Goal: Task Accomplishment & Management: Manage account settings

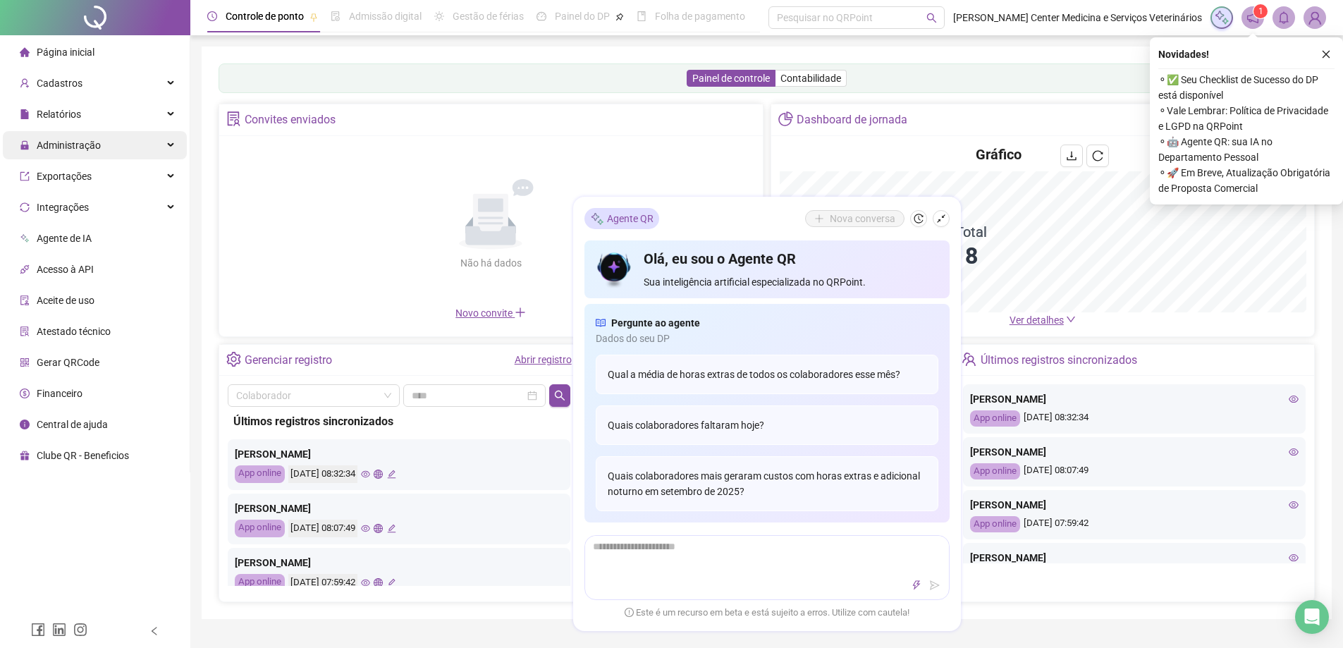
click at [91, 145] on span "Administração" at bounding box center [69, 145] width 64 height 11
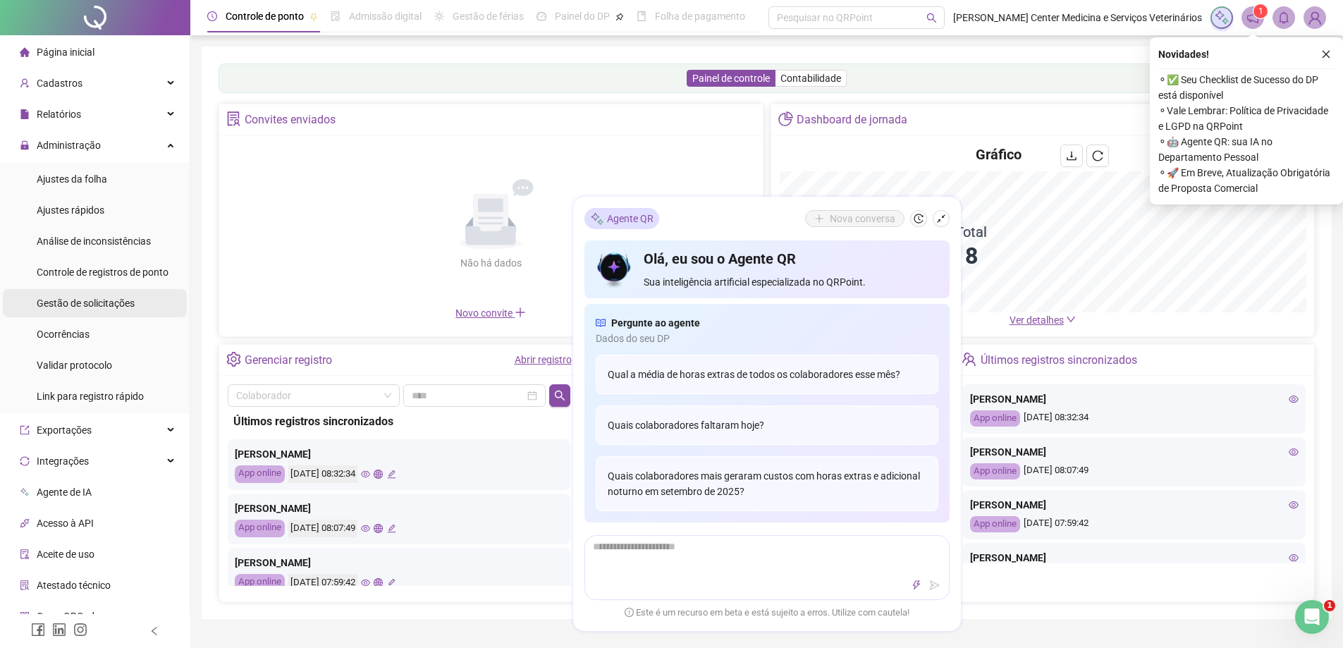
click at [116, 306] on span "Gestão de solicitações" at bounding box center [86, 303] width 98 height 11
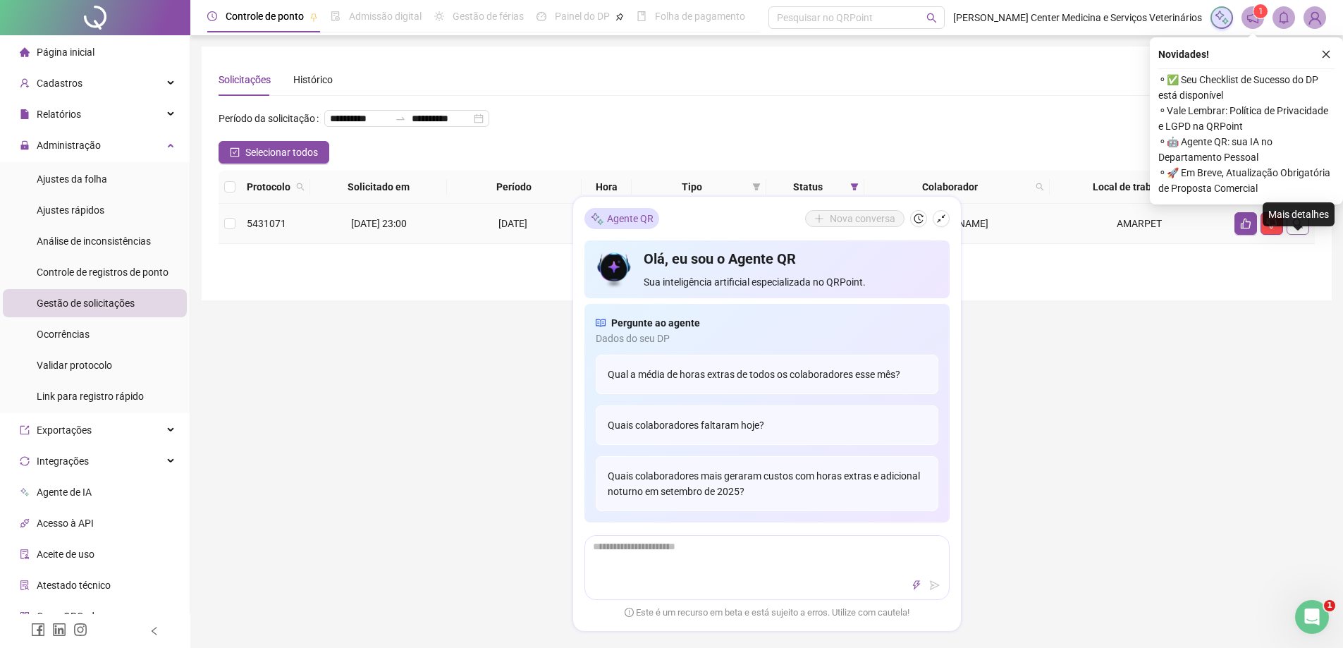
click at [1299, 229] on icon "search" at bounding box center [1297, 223] width 11 height 11
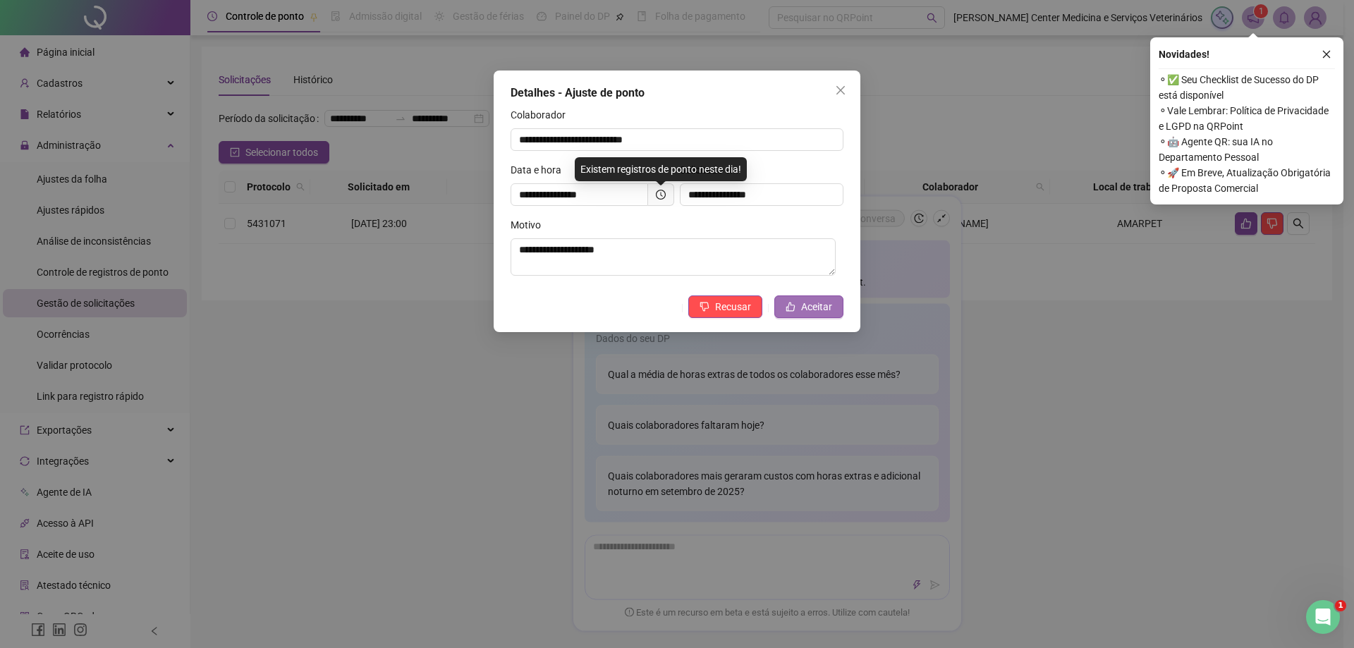
click at [816, 302] on span "Aceitar" at bounding box center [816, 307] width 31 height 16
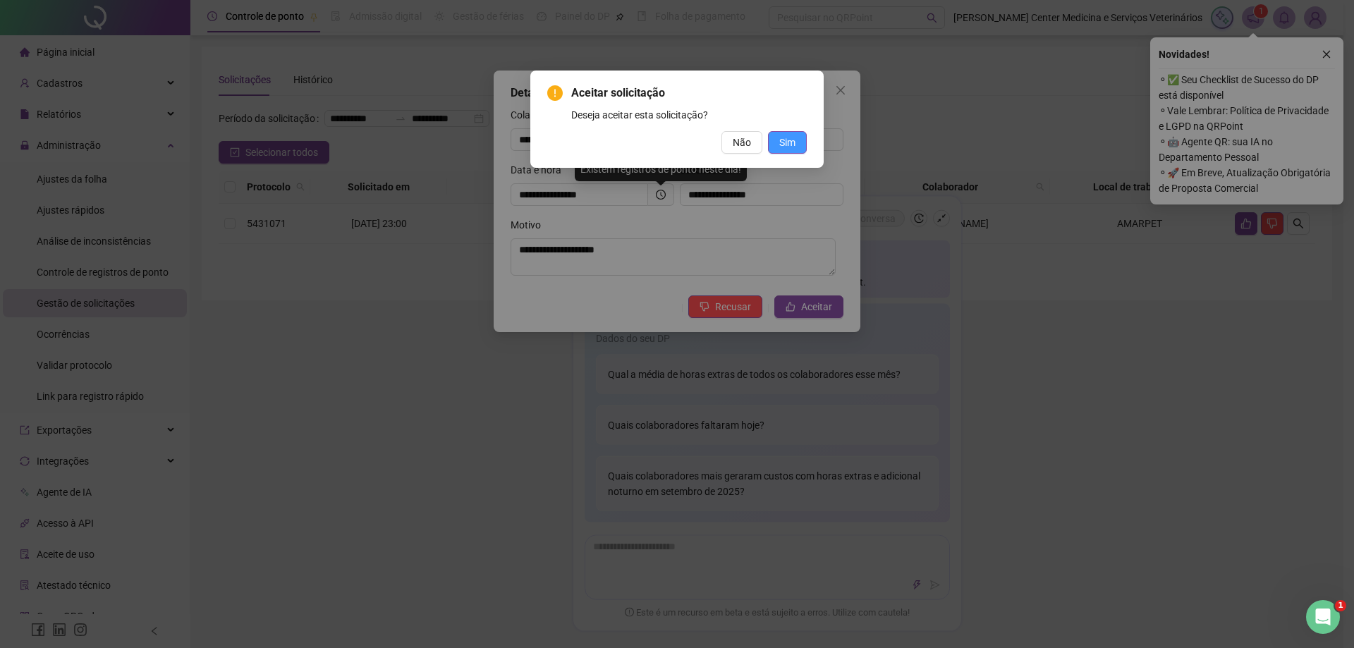
click at [797, 147] on button "Sim" at bounding box center [787, 142] width 39 height 23
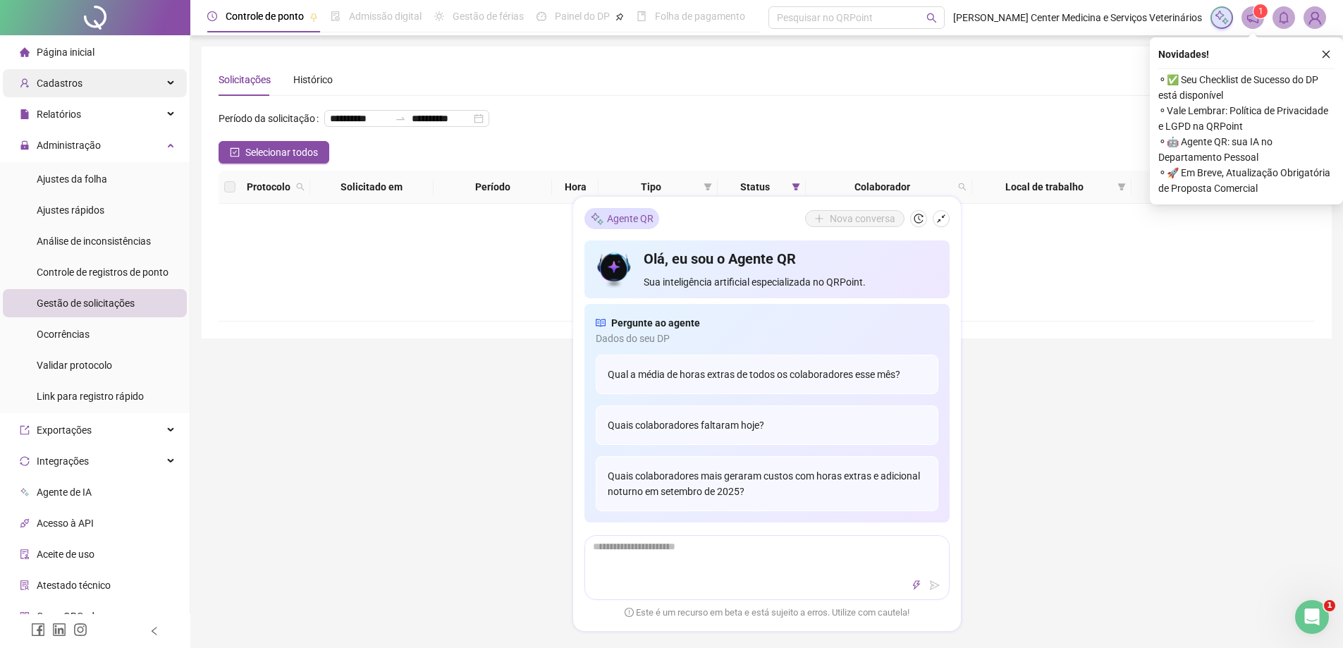
click at [87, 83] on div "Cadastros" at bounding box center [95, 83] width 184 height 28
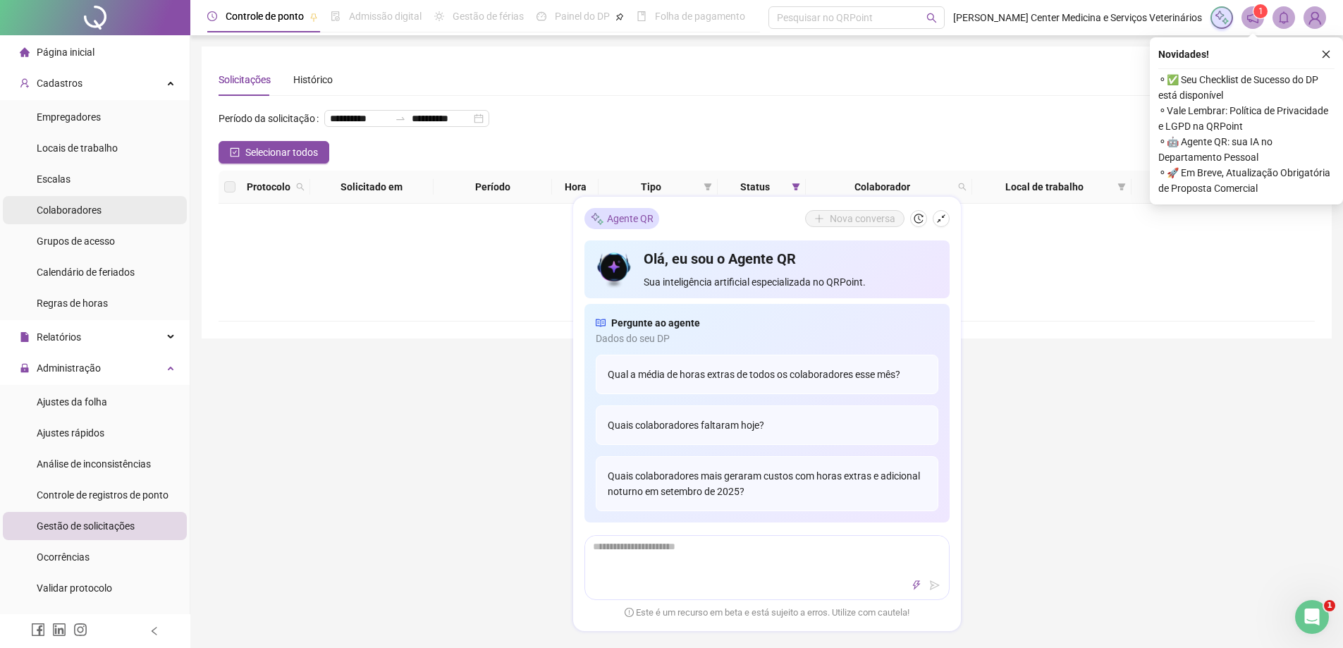
click at [104, 208] on li "Colaboradores" at bounding box center [95, 210] width 184 height 28
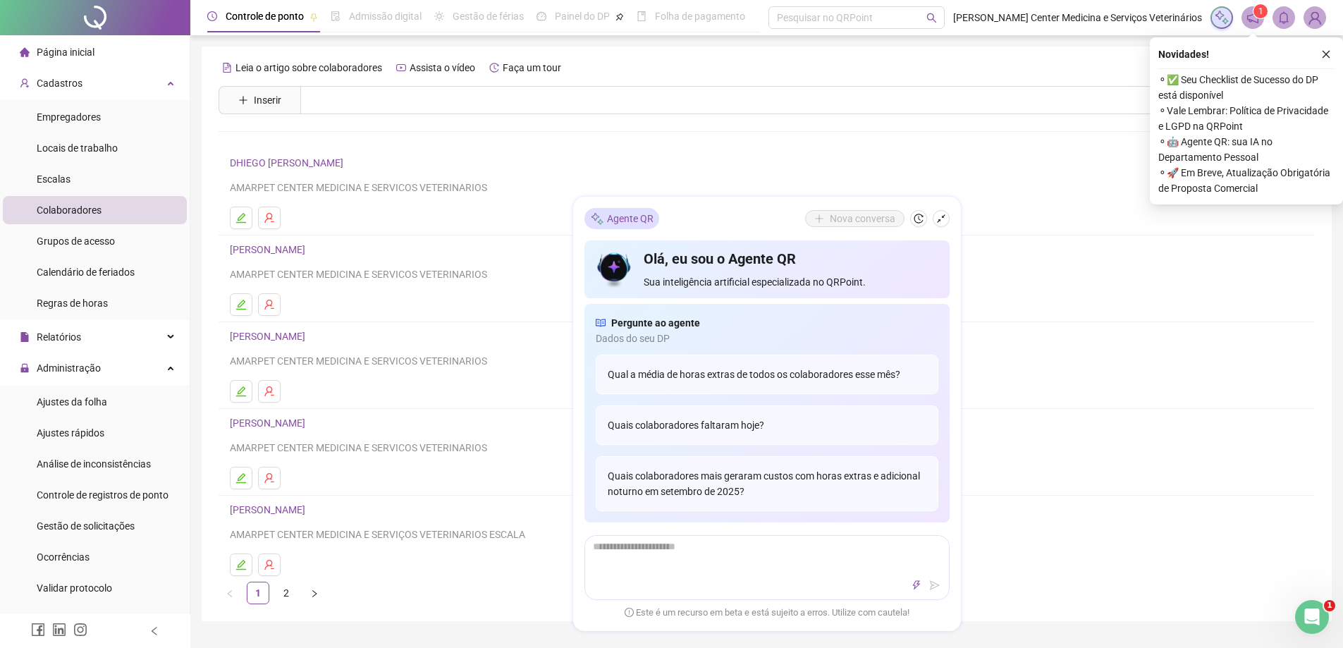
click at [342, 168] on link "DHIEGO [PERSON_NAME]" at bounding box center [289, 162] width 118 height 11
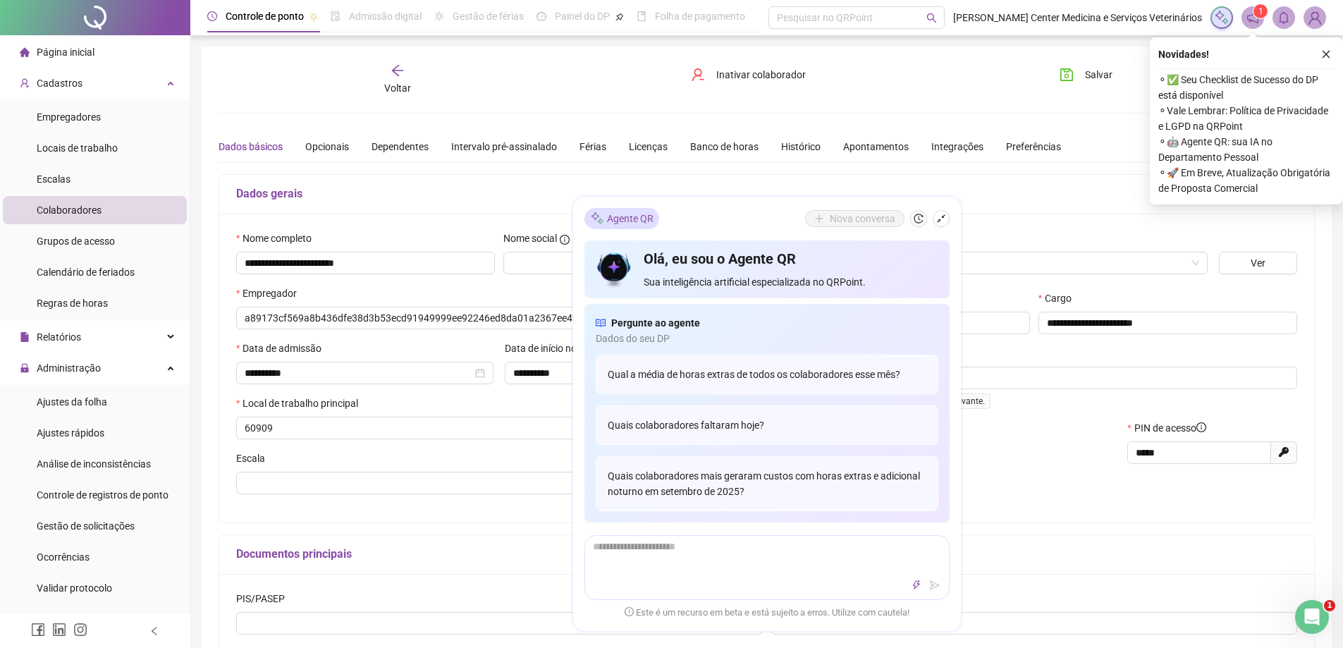
type input "**********"
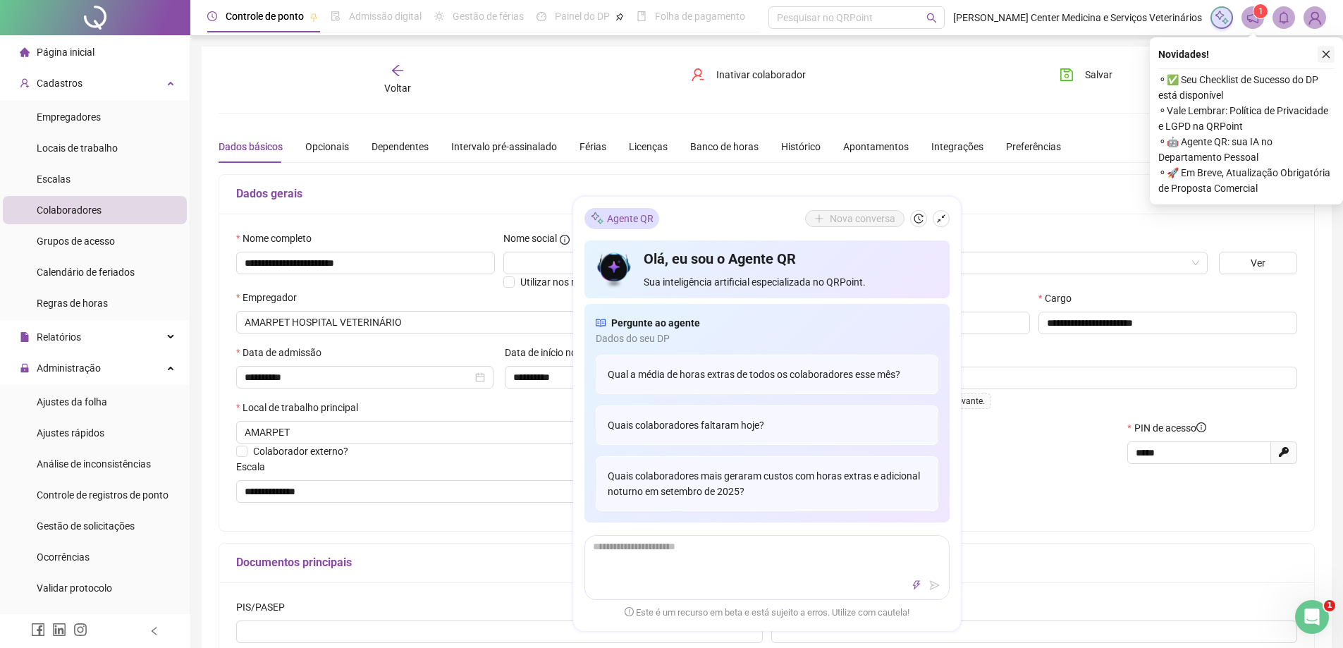
click at [1329, 49] on button "button" at bounding box center [1326, 54] width 17 height 17
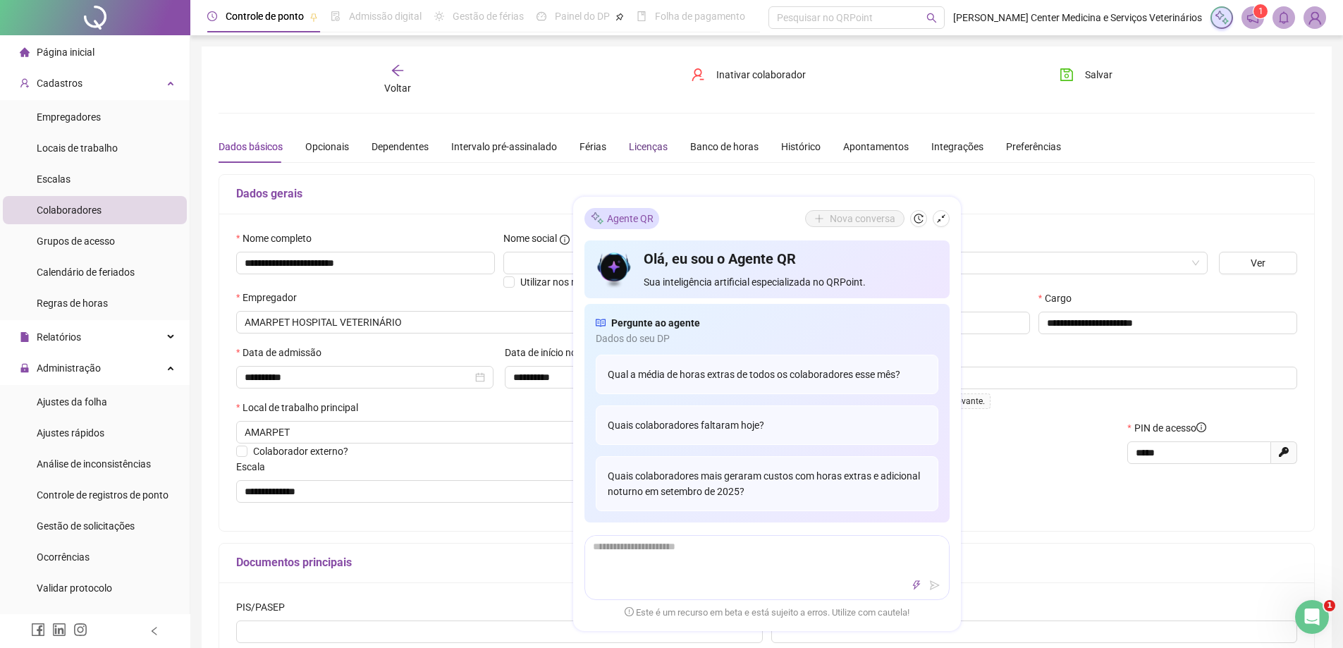
click at [638, 147] on div "Licenças" at bounding box center [648, 147] width 39 height 16
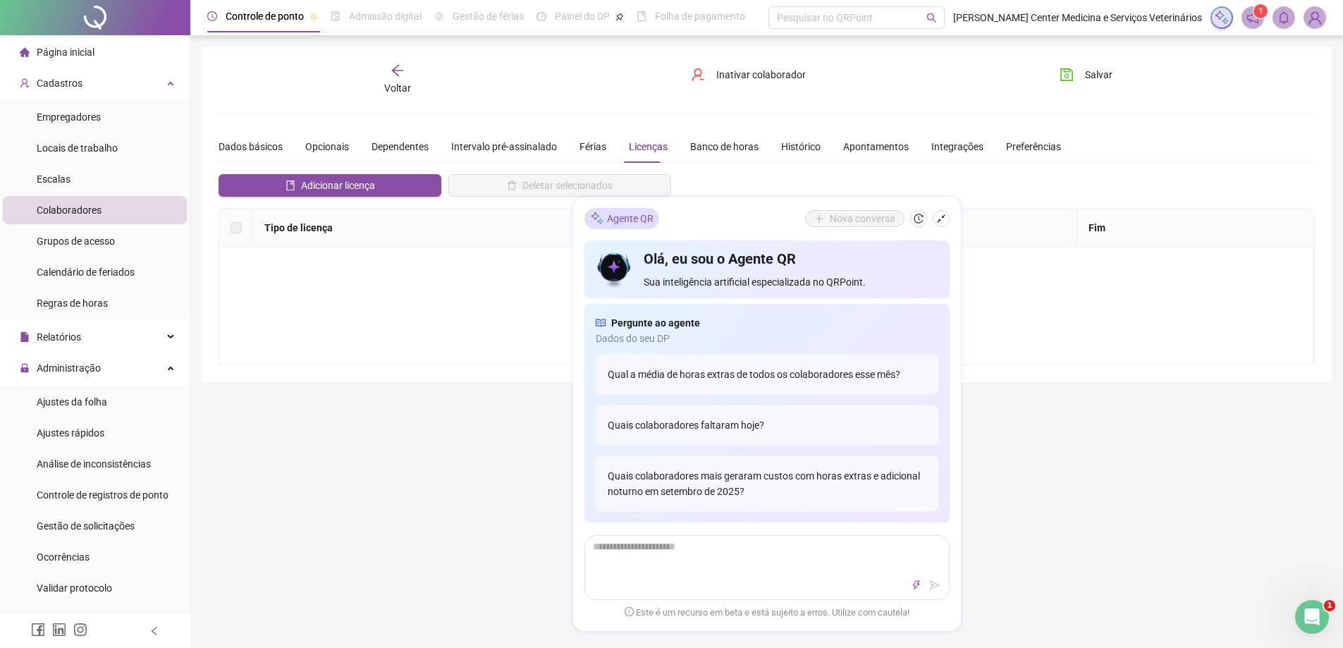
click at [108, 212] on li "Colaboradores" at bounding box center [95, 210] width 184 height 28
click at [402, 82] on span "Voltar" at bounding box center [397, 87] width 27 height 11
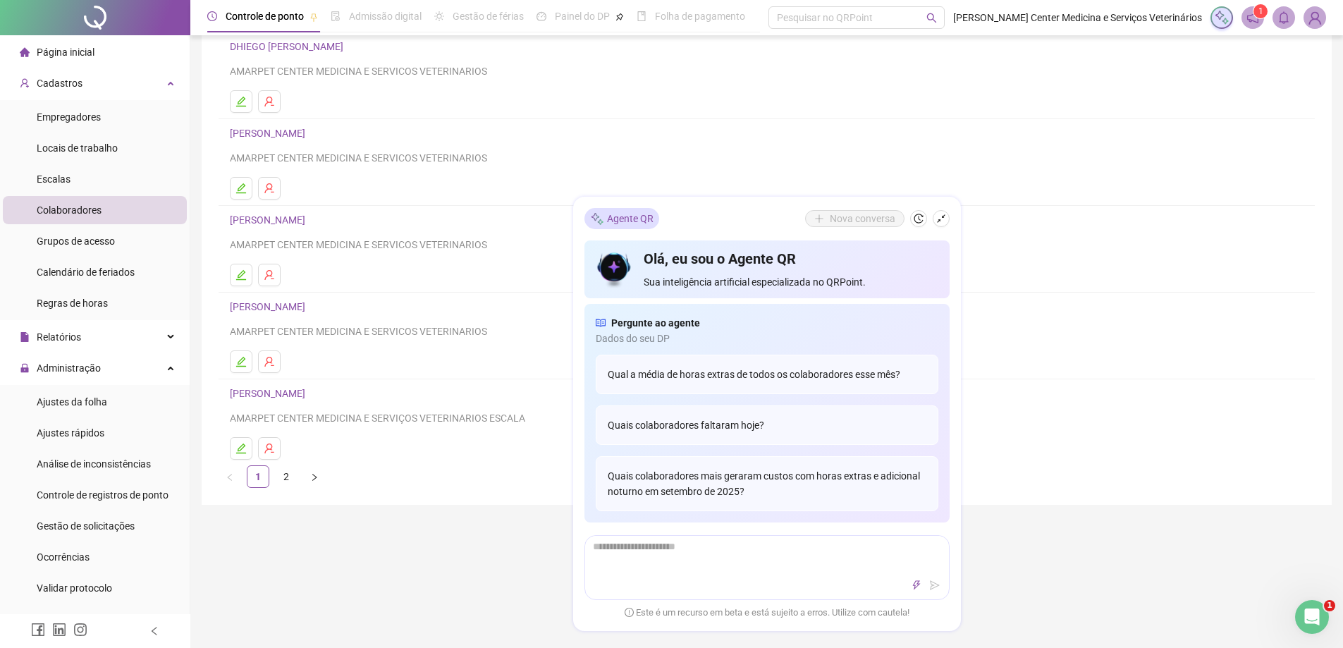
scroll to position [141, 0]
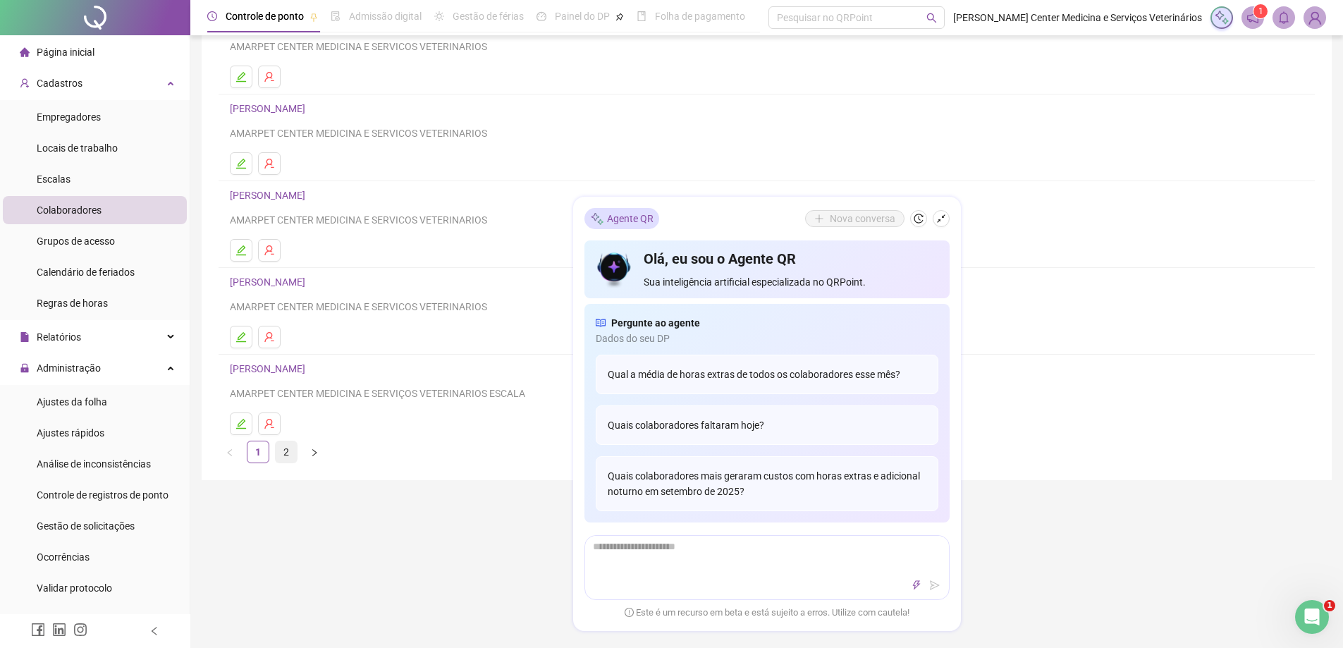
click at [286, 454] on link "2" at bounding box center [286, 451] width 21 height 21
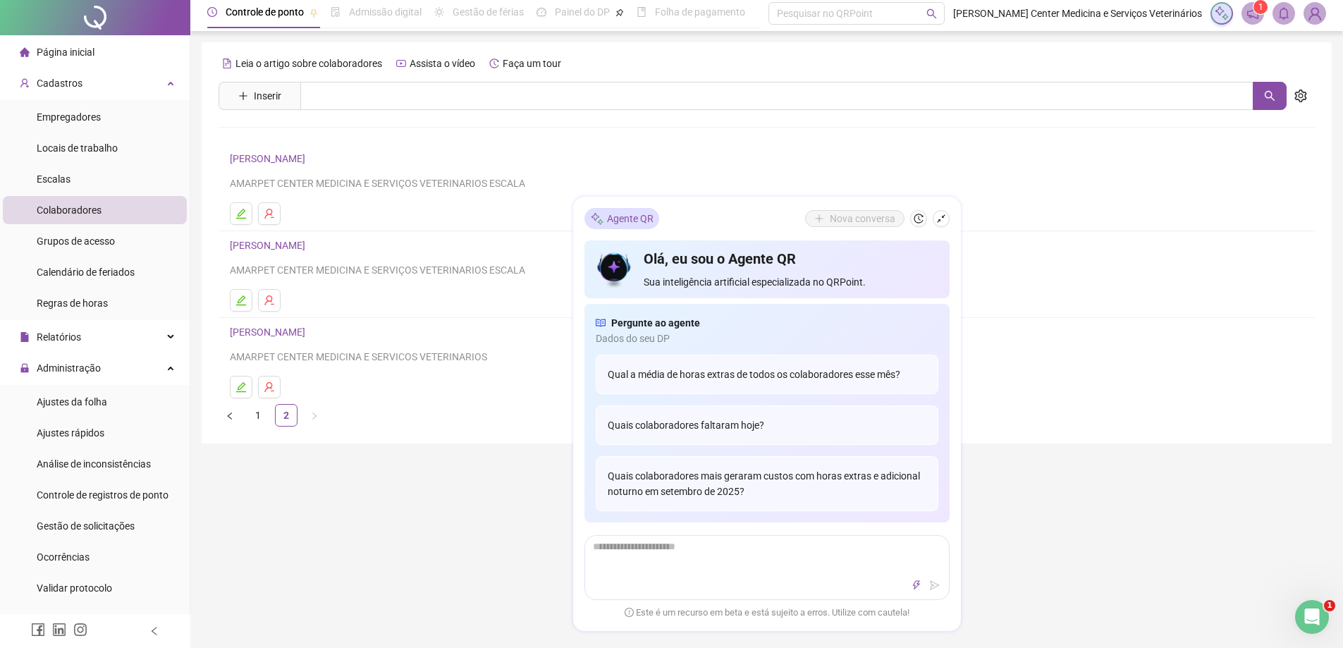
scroll to position [0, 0]
